Goal: Obtain resource: Obtain resource

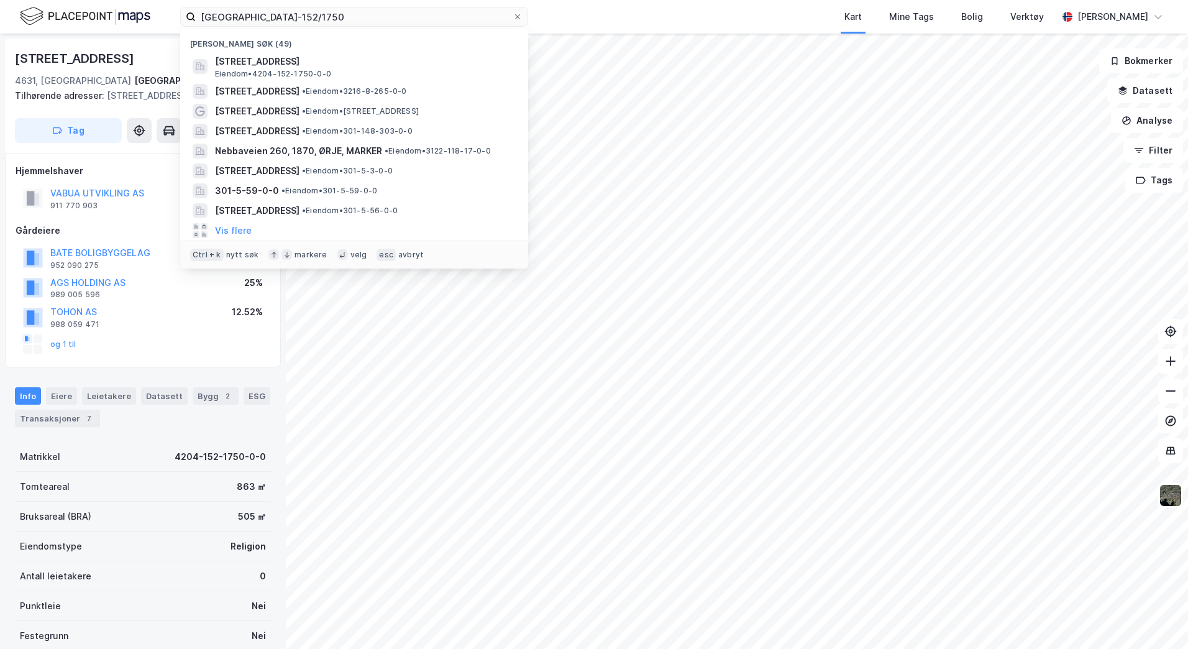
click at [11, 6] on div "[GEOGRAPHIC_DATA]-152/1750 Nylige søk (49) [STREET_ADDRESS] • 4204-152-1750-0-0…" at bounding box center [594, 17] width 1188 height 34
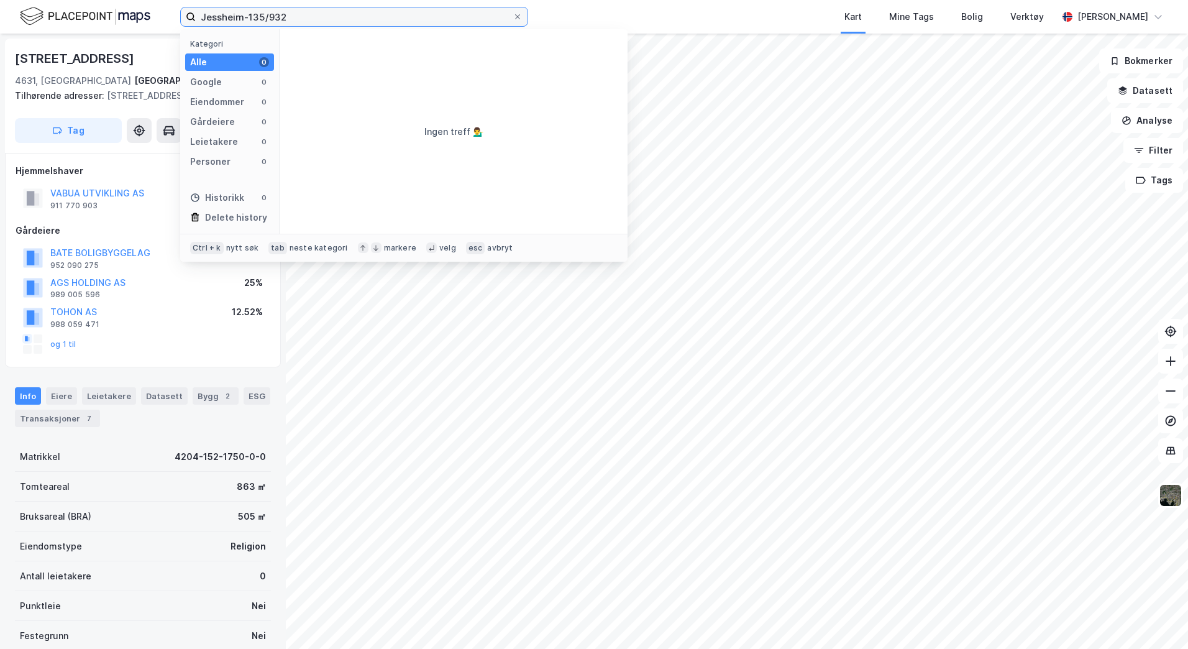
click at [246, 17] on input "Jessheim-135/932" at bounding box center [354, 16] width 317 height 19
click at [282, 17] on input "135/932" at bounding box center [354, 16] width 317 height 19
type input "135/932"
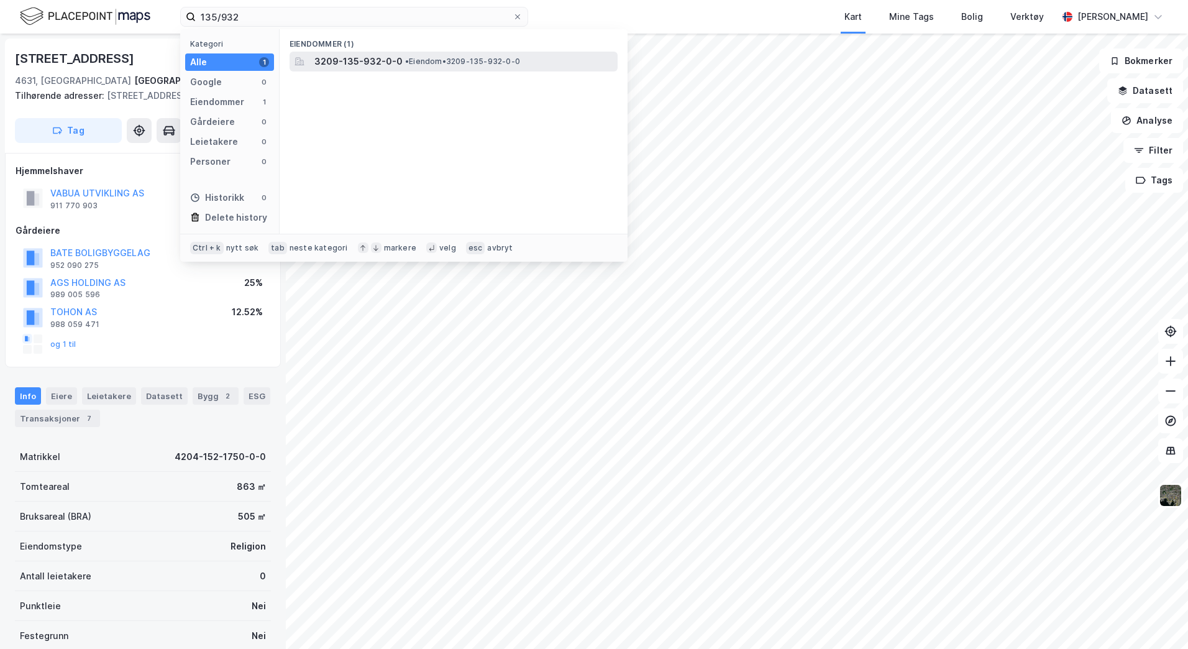
click at [433, 65] on span "• Eiendom • 3209-135-932-0-0" at bounding box center [462, 62] width 115 height 10
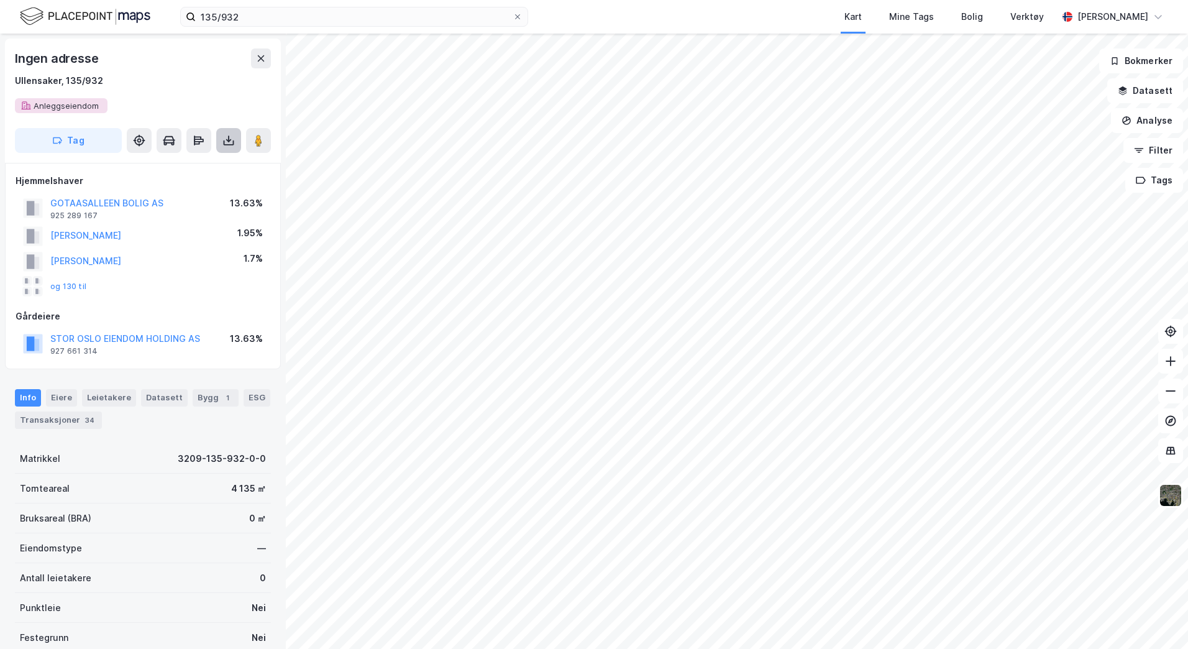
click at [224, 146] on icon at bounding box center [229, 140] width 12 height 12
click at [176, 162] on div "Last ned grunnbok" at bounding box center [167, 165] width 72 height 10
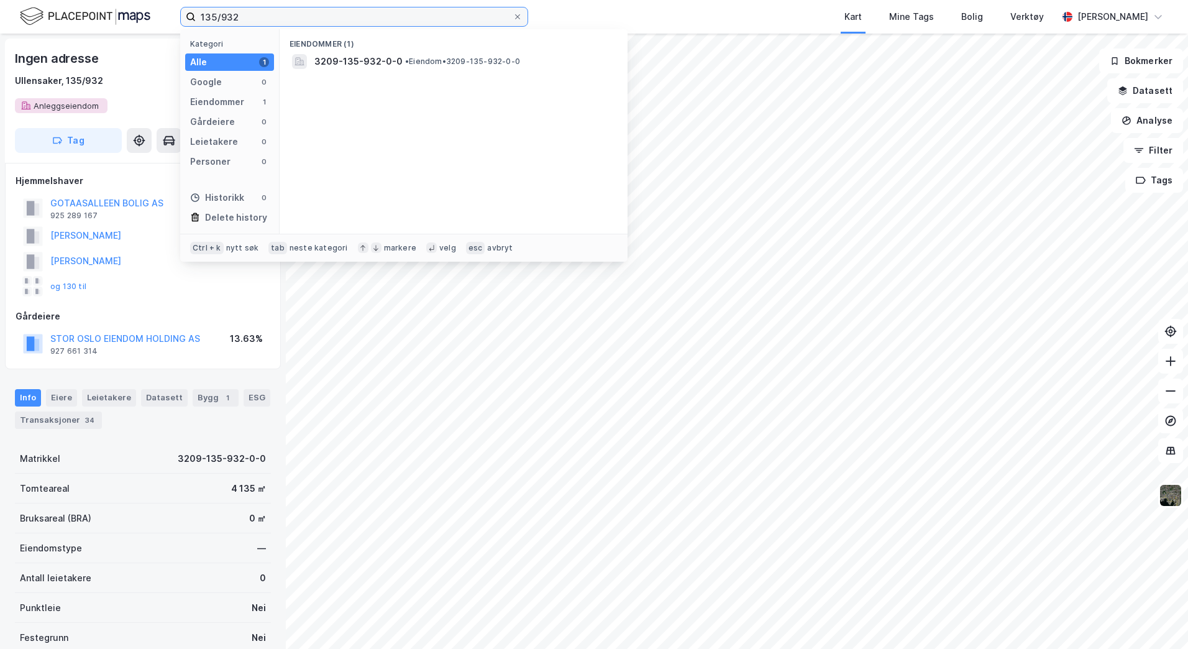
drag, startPoint x: 438, startPoint y: 12, endPoint x: 114, endPoint y: 5, distance: 323.9
click at [114, 5] on div "135/932 Kategori Alle 1 Google 0 Eiendommer 1 Gårdeiere 0 Leietakere 0 Personer…" at bounding box center [594, 17] width 1188 height 34
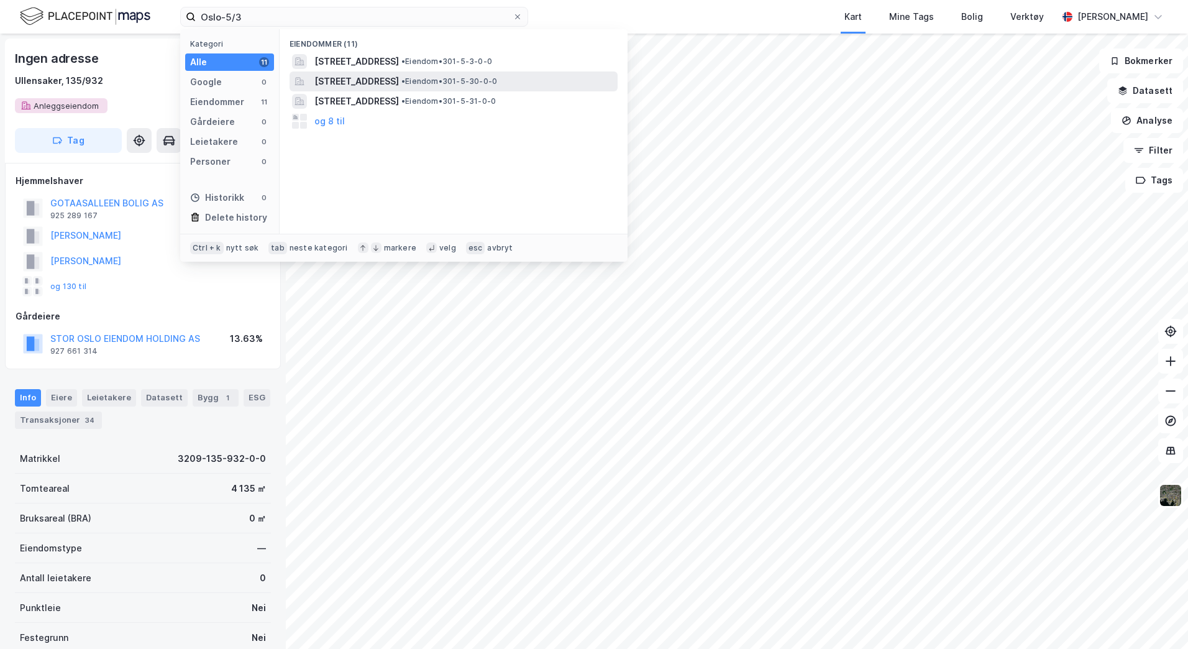
click at [399, 80] on span "[STREET_ADDRESS]" at bounding box center [356, 81] width 85 height 15
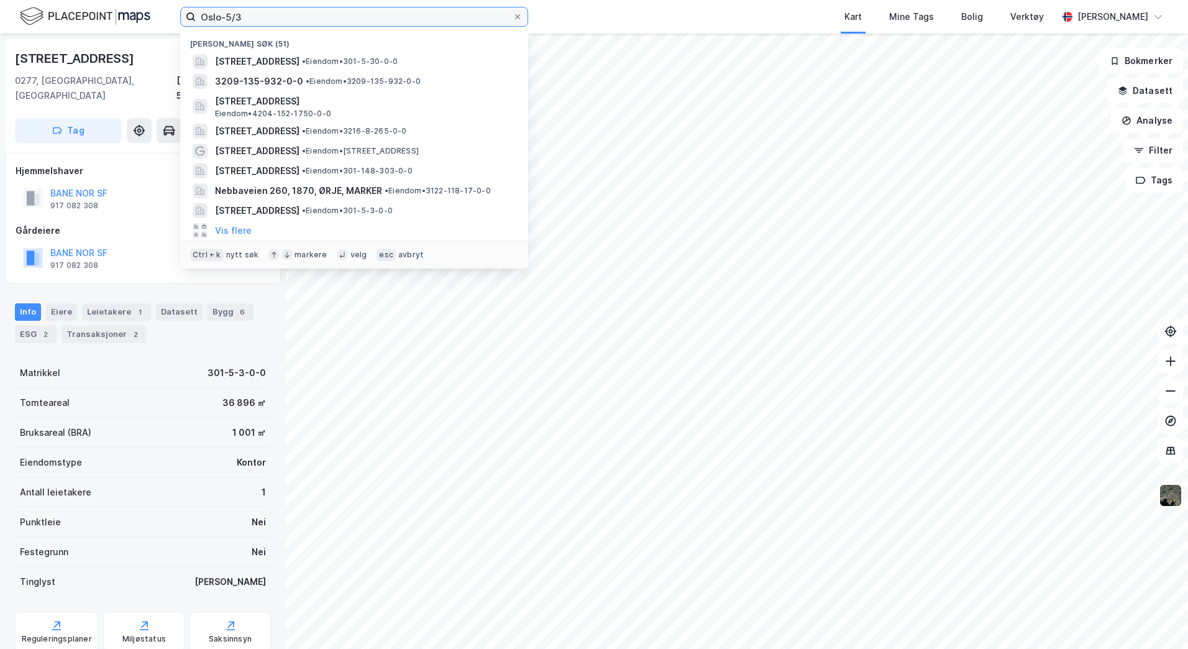
click at [433, 17] on input "Oslo-5/3" at bounding box center [354, 16] width 317 height 19
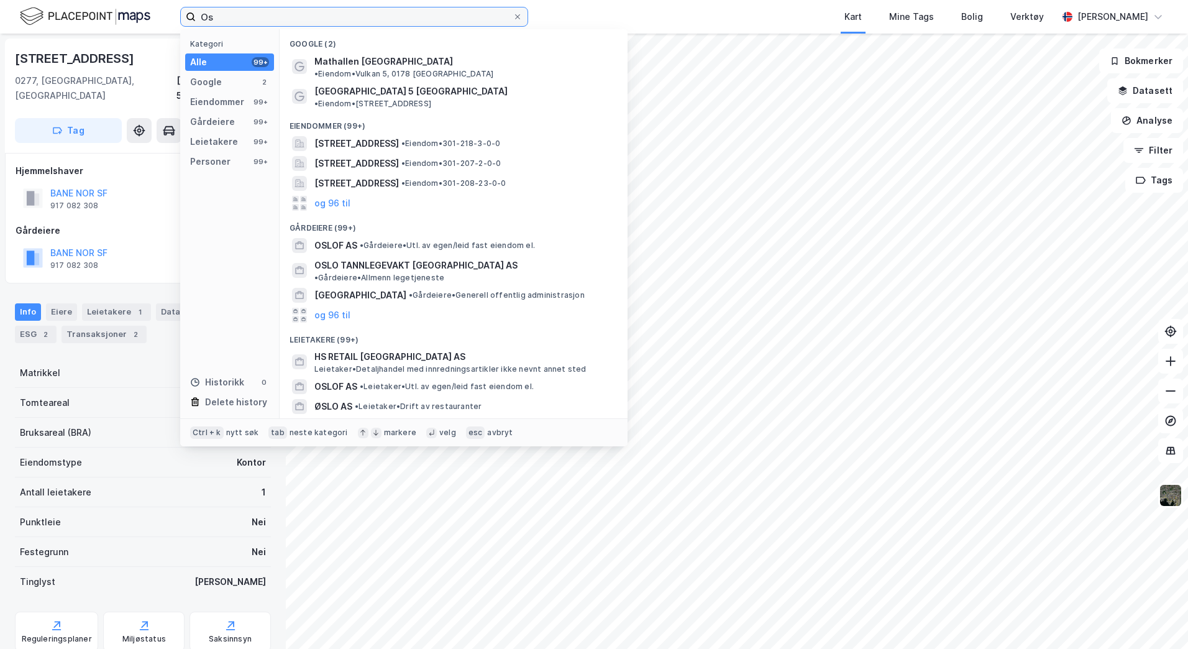
type input "O"
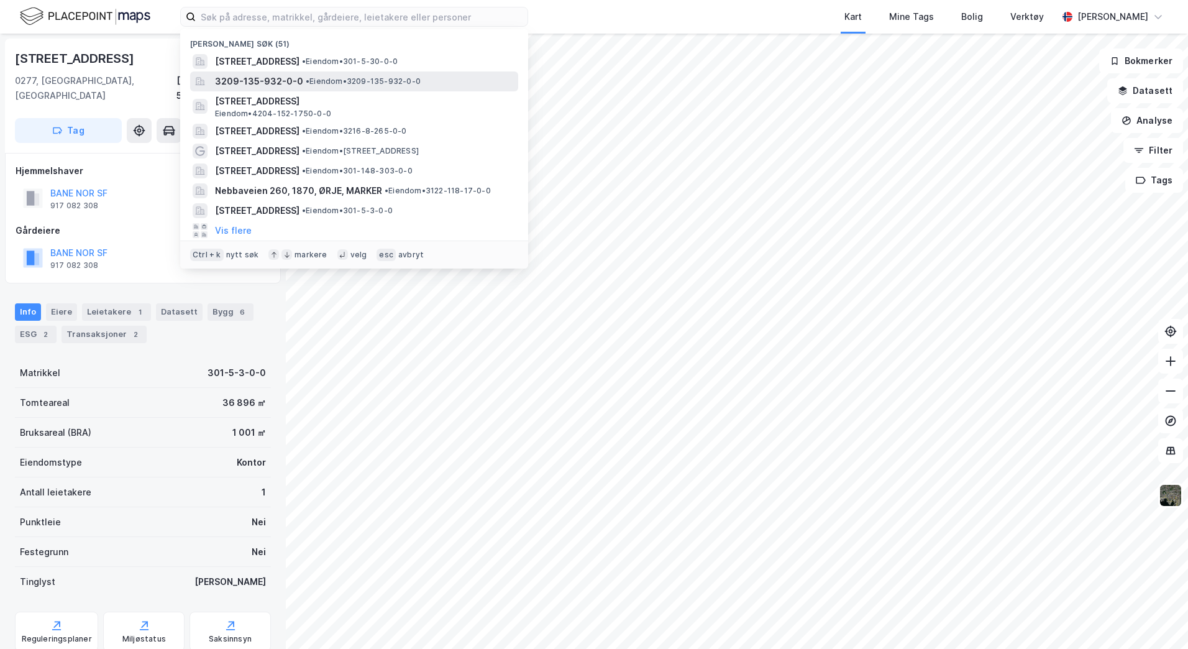
click at [428, 80] on div "3209-135-932-0-0 • Eiendom • 3209-135-932-0-0" at bounding box center [365, 81] width 301 height 15
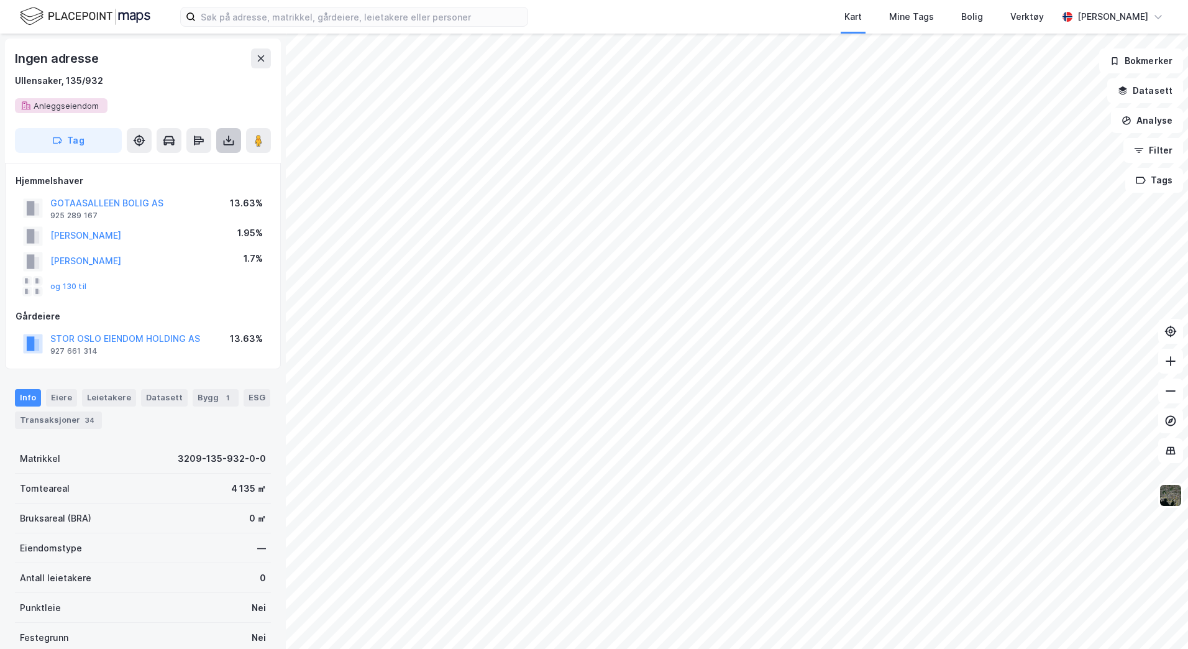
click at [224, 141] on icon at bounding box center [229, 142] width 11 height 5
click at [167, 171] on div "Last ned grunnbok" at bounding box center [175, 165] width 132 height 20
